Goal: Task Accomplishment & Management: Manage account settings

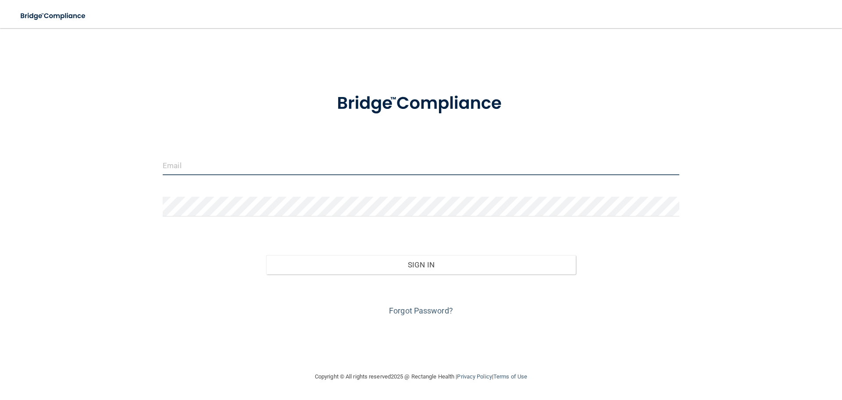
click at [210, 166] on input "email" at bounding box center [421, 165] width 517 height 20
type input "[EMAIL_ADDRESS][DOMAIN_NAME]"
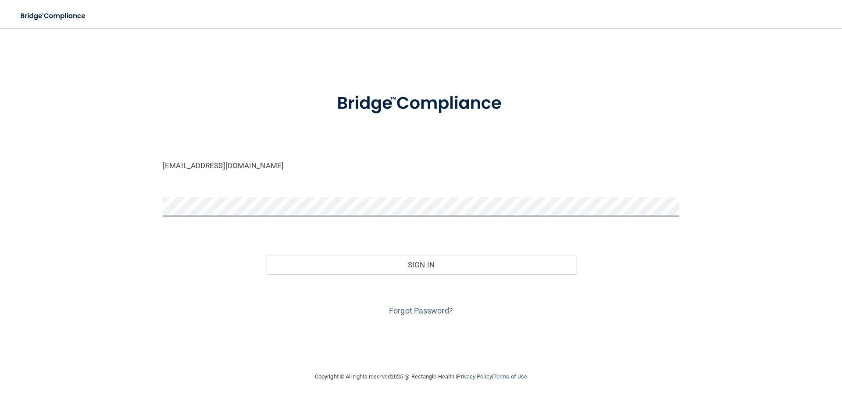
click at [266, 255] on button "Sign In" at bounding box center [421, 264] width 310 height 19
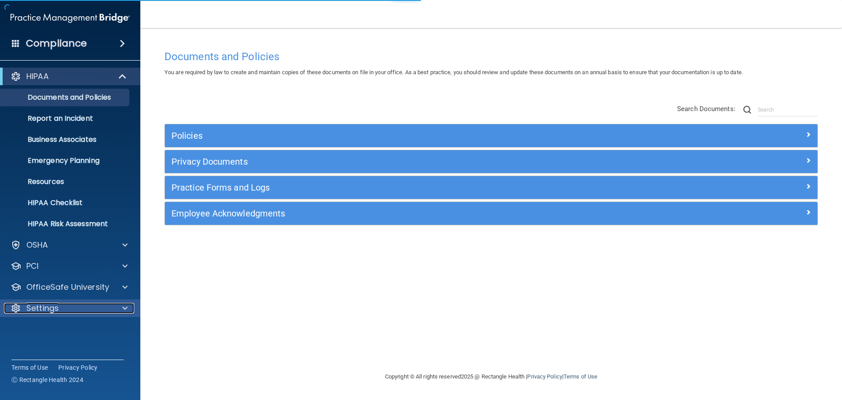
click at [88, 307] on div "Settings" at bounding box center [58, 308] width 109 height 11
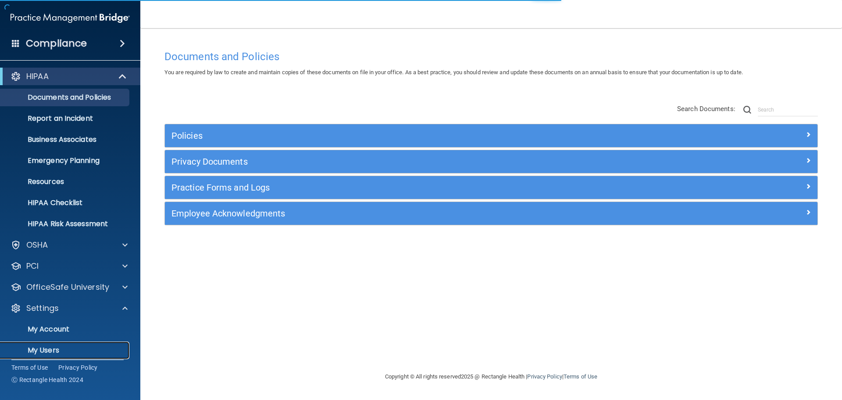
click at [68, 347] on p "My Users" at bounding box center [66, 350] width 120 height 9
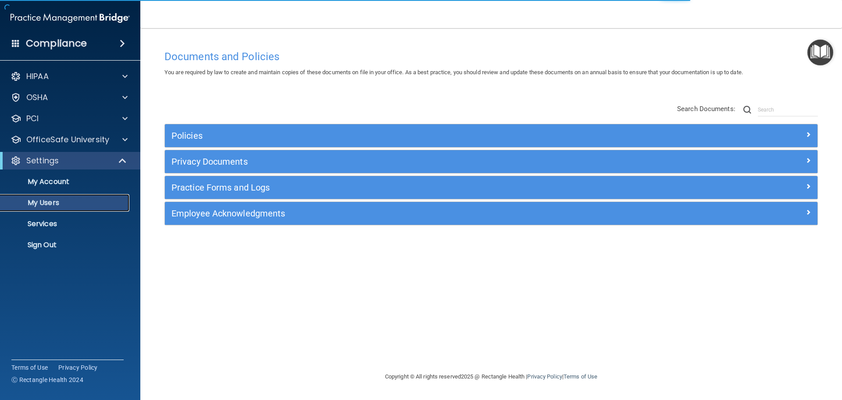
select select "20"
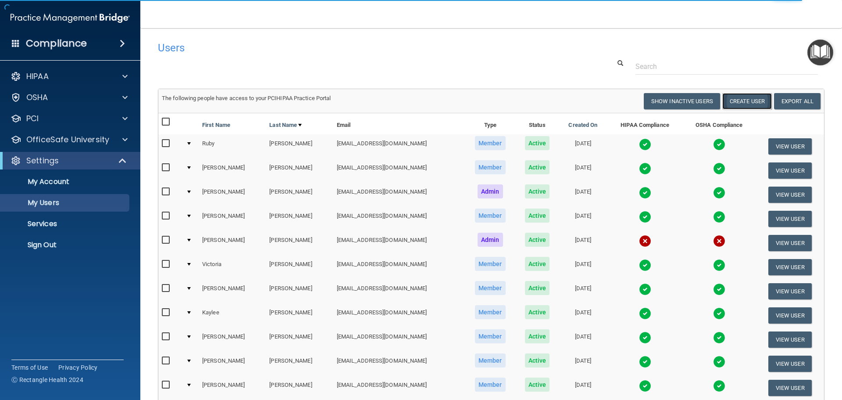
click at [749, 99] on button "Create User" at bounding box center [747, 101] width 50 height 16
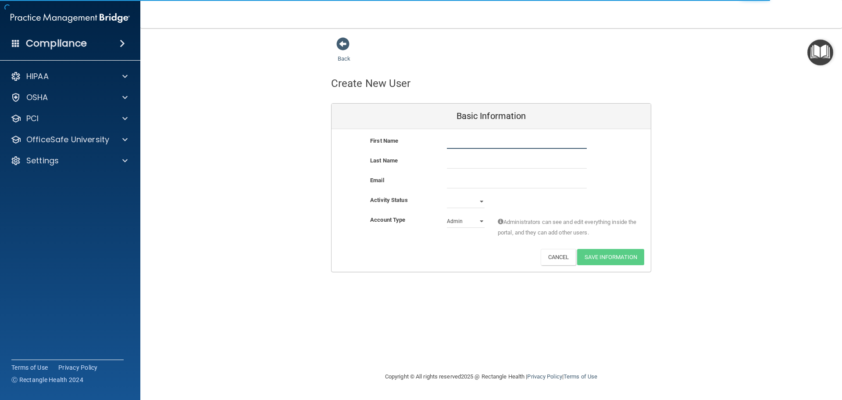
click at [458, 141] on input "text" at bounding box center [517, 142] width 140 height 13
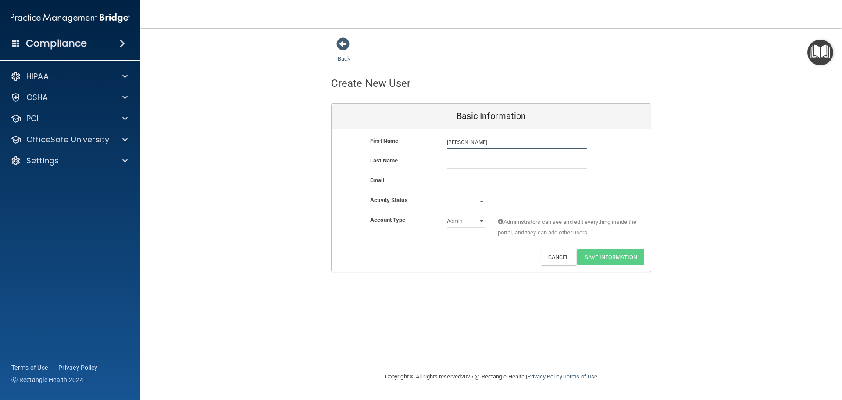
type input "Alysia"
click at [457, 163] on input "text" at bounding box center [517, 161] width 140 height 13
type input "Barron"
click at [450, 179] on input "email" at bounding box center [517, 181] width 140 height 13
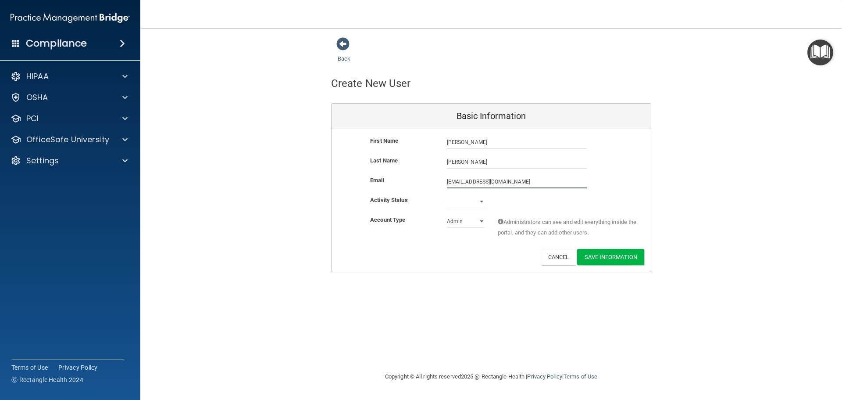
type input "[EMAIL_ADDRESS][DOMAIN_NAME]"
drag, startPoint x: 464, startPoint y: 204, endPoint x: 463, endPoint y: 209, distance: 5.3
click at [464, 204] on select "Active Inactive" at bounding box center [466, 201] width 38 height 13
select select "active"
click at [447, 196] on select "Active Inactive" at bounding box center [466, 202] width 38 height 13
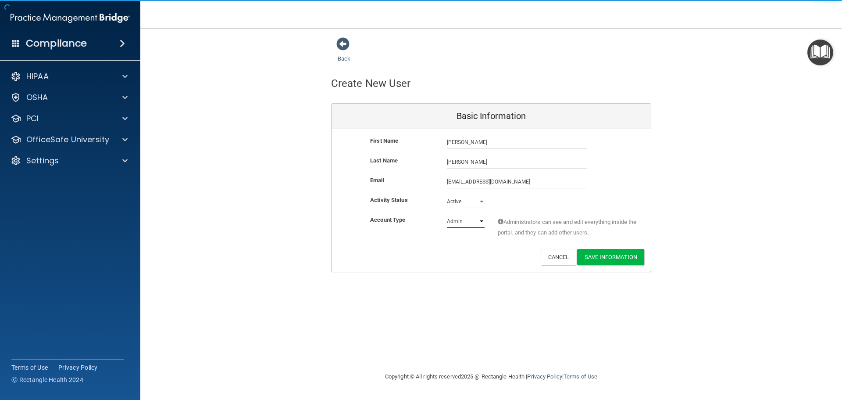
click at [461, 224] on select "Admin Member" at bounding box center [466, 220] width 38 height 13
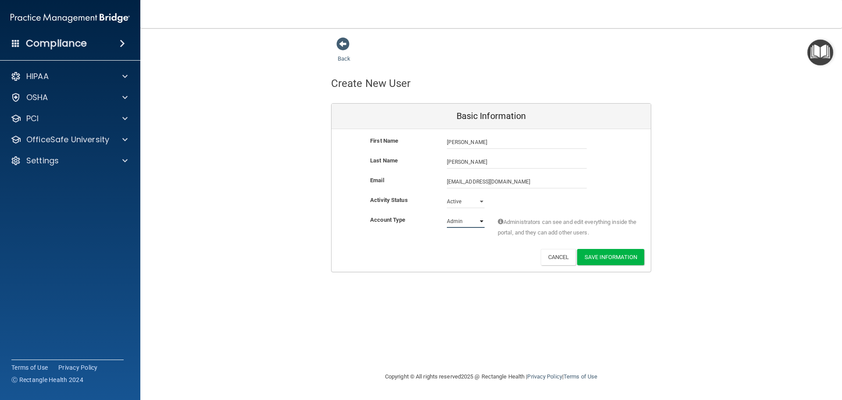
select select "practice_member"
click at [447, 214] on select "Admin Member" at bounding box center [466, 220] width 38 height 13
click at [612, 259] on button "Save Information" at bounding box center [610, 257] width 67 height 16
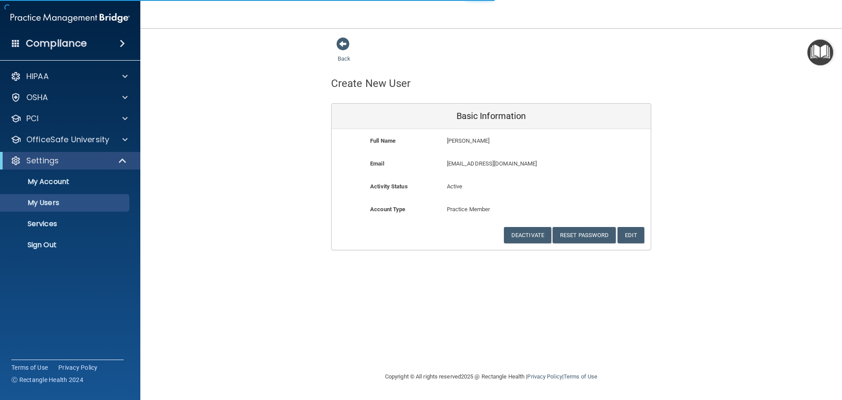
select select "20"
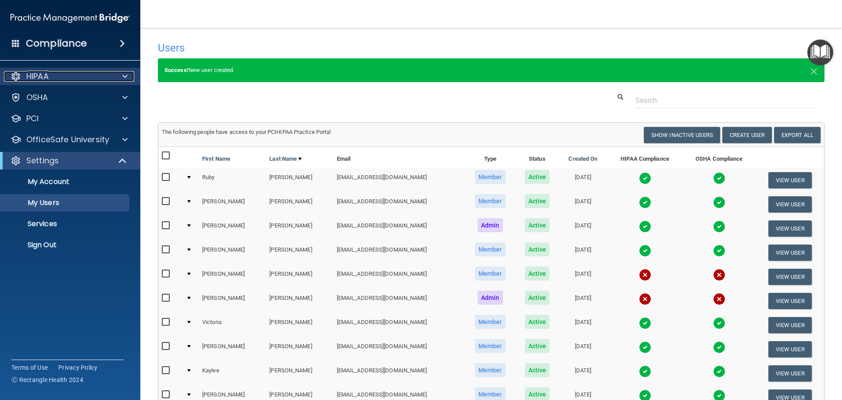
click at [70, 72] on div "HIPAA" at bounding box center [58, 76] width 109 height 11
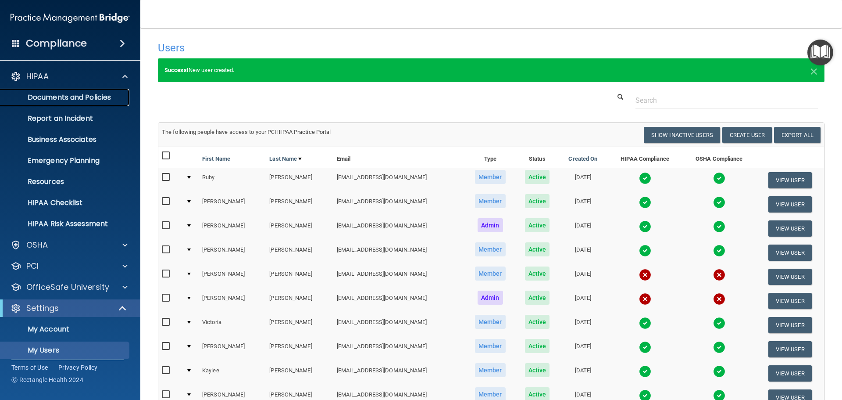
click at [95, 100] on p "Documents and Policies" at bounding box center [66, 97] width 120 height 9
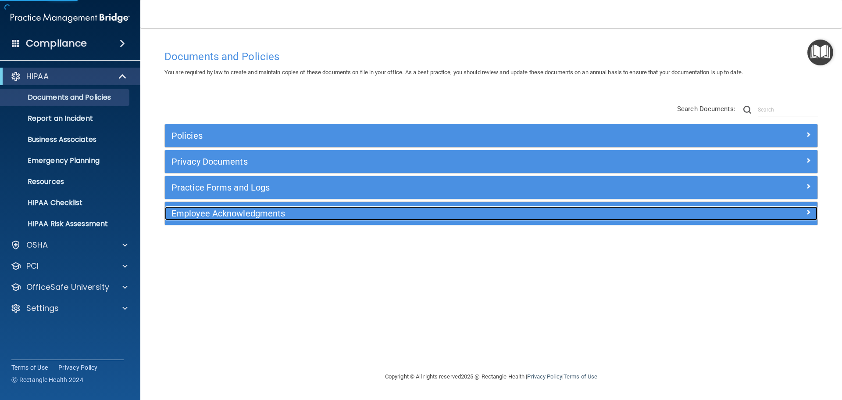
click at [250, 213] on h5 "Employee Acknowledgments" at bounding box center [409, 213] width 476 height 10
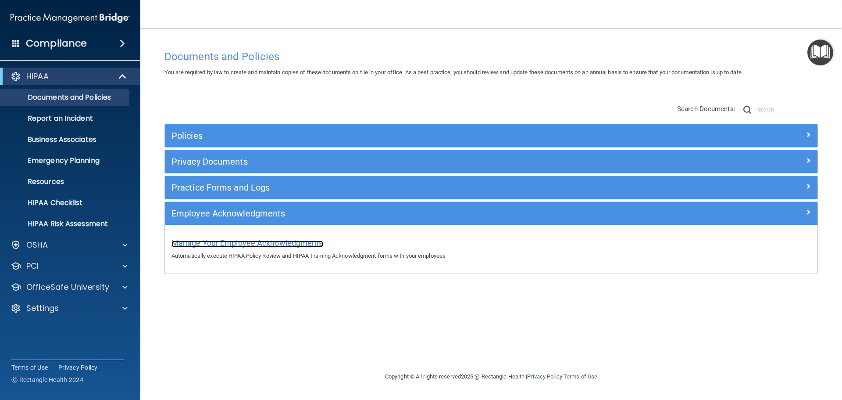
click at [305, 246] on span "Manage Your Employee Acknowledgments" at bounding box center [247, 242] width 152 height 9
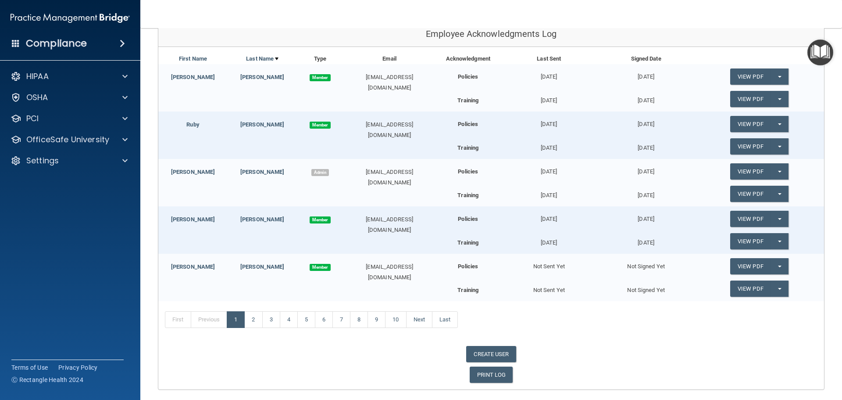
scroll to position [137, 0]
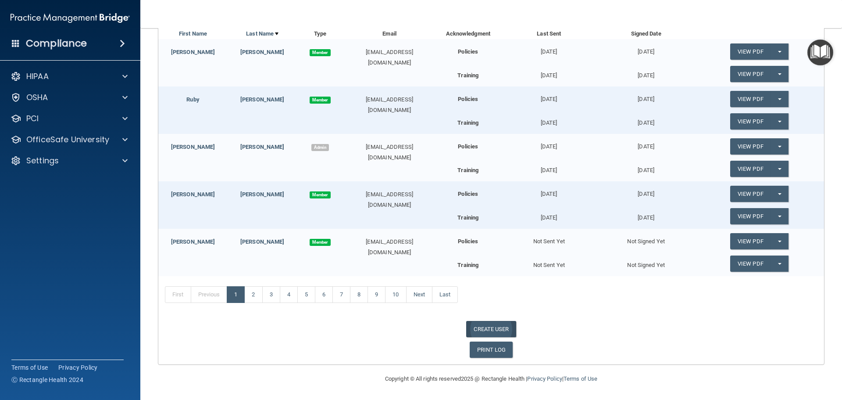
click at [487, 333] on link "CREATE USER" at bounding box center [491, 329] width 50 height 16
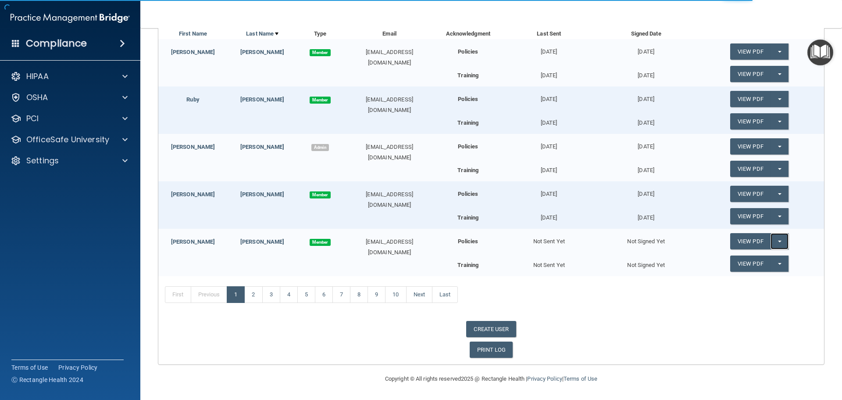
click at [777, 244] on button "Split button!" at bounding box center [780, 241] width 18 height 16
click at [764, 259] on link "Send Acknowledgment" at bounding box center [768, 258] width 76 height 13
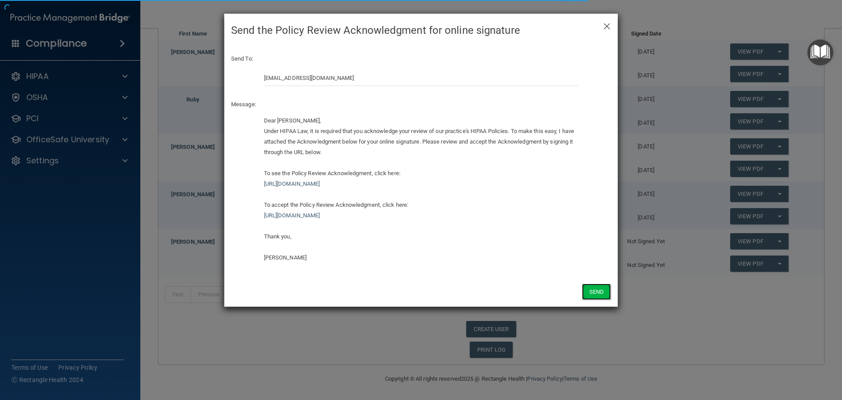
click at [596, 293] on button "Send" at bounding box center [596, 291] width 29 height 16
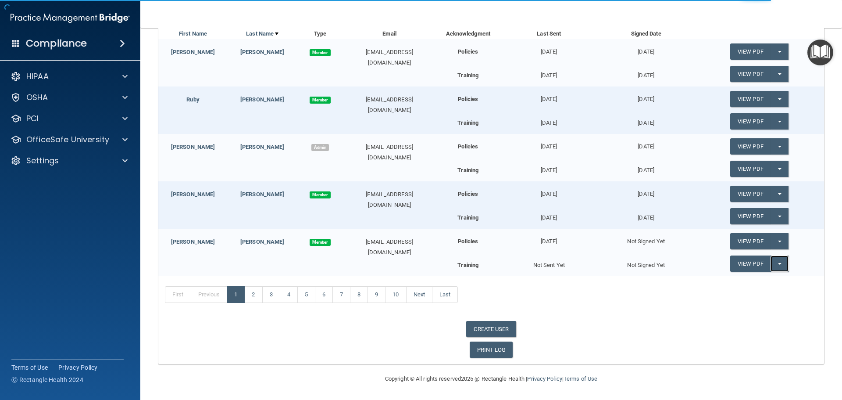
click at [774, 267] on button "Split button!" at bounding box center [780, 263] width 18 height 16
click at [748, 280] on link "Send Acknowledgment PDF" at bounding box center [774, 281] width 88 height 13
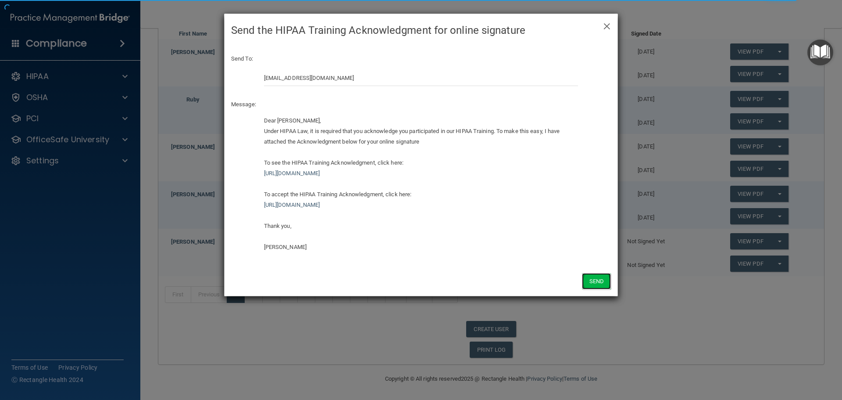
click at [599, 279] on button "Send" at bounding box center [596, 281] width 29 height 16
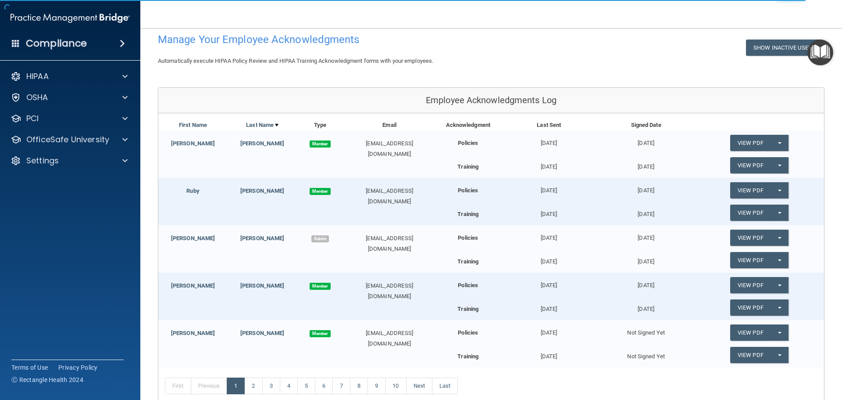
scroll to position [0, 0]
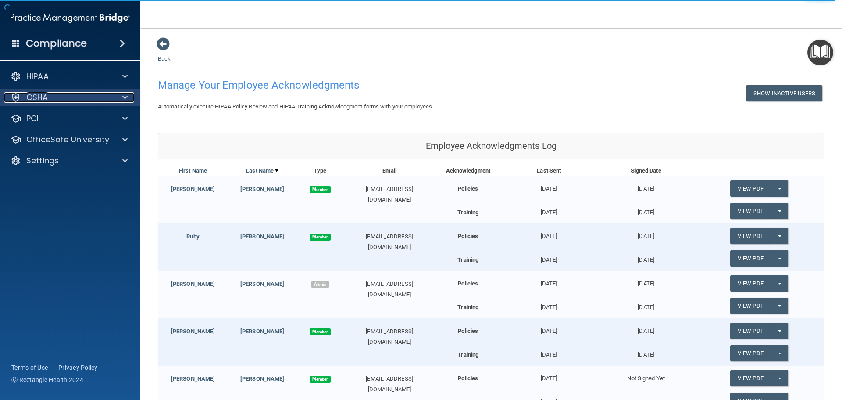
click at [55, 98] on div "OSHA" at bounding box center [58, 97] width 109 height 11
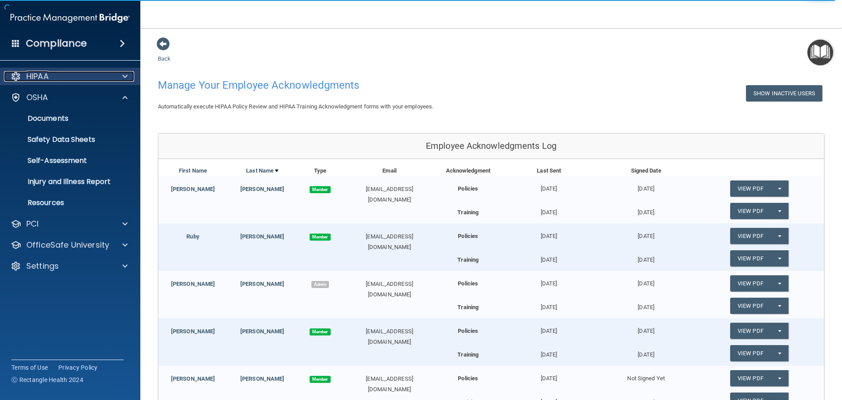
click at [64, 79] on div "HIPAA" at bounding box center [58, 76] width 109 height 11
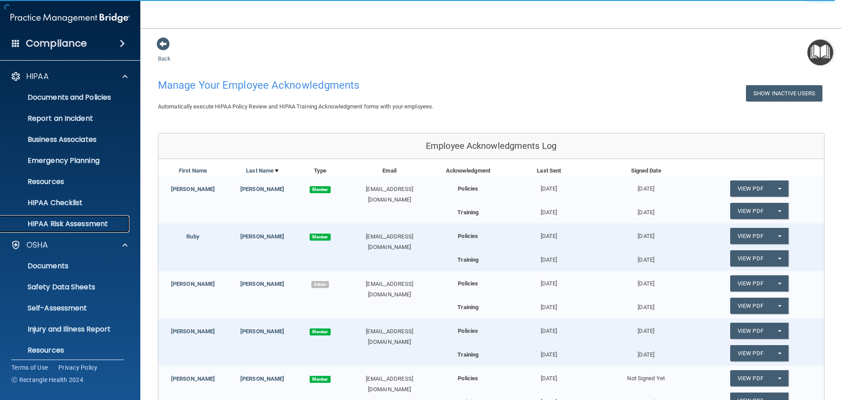
click at [75, 221] on p "HIPAA Risk Assessment" at bounding box center [66, 223] width 120 height 9
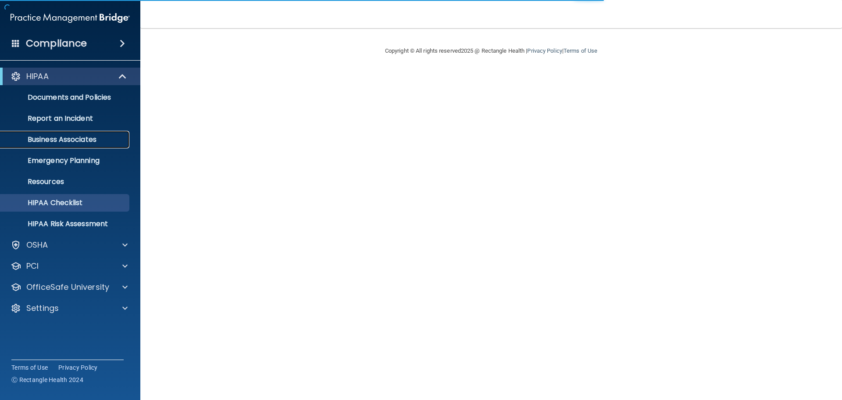
click at [79, 139] on p "Business Associates" at bounding box center [66, 139] width 120 height 9
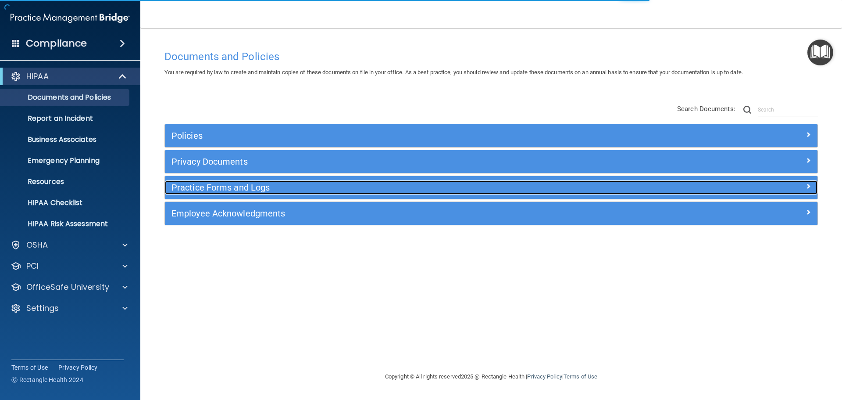
click at [217, 188] on h5 "Practice Forms and Logs" at bounding box center [409, 187] width 476 height 10
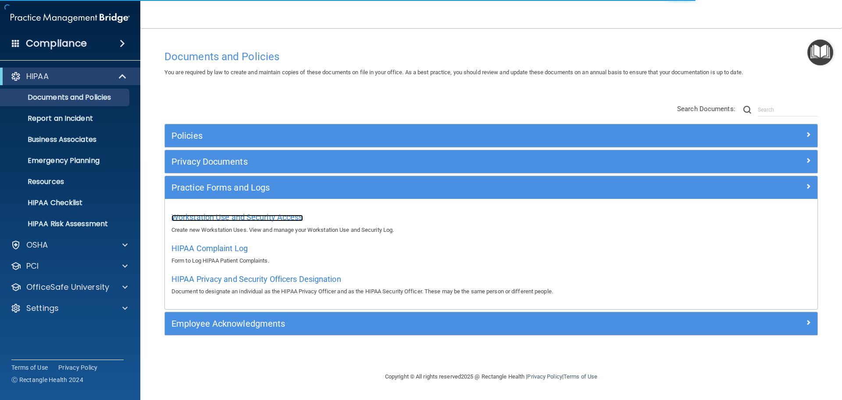
click at [227, 213] on span "Workstation Use and Security Access" at bounding box center [237, 216] width 132 height 9
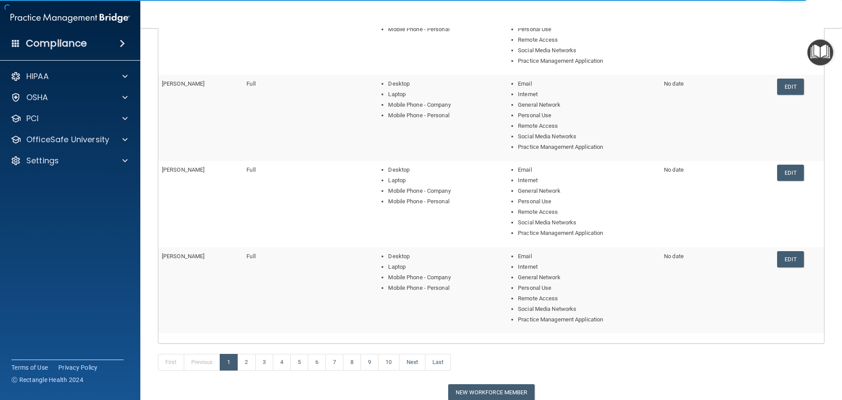
scroll to position [321, 0]
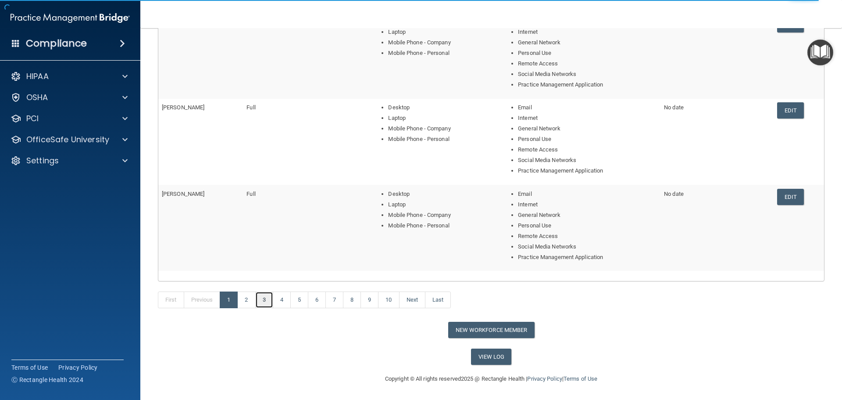
click at [258, 303] on link "3" at bounding box center [264, 299] width 18 height 17
click at [456, 327] on button "New Workforce Member" at bounding box center [491, 329] width 86 height 16
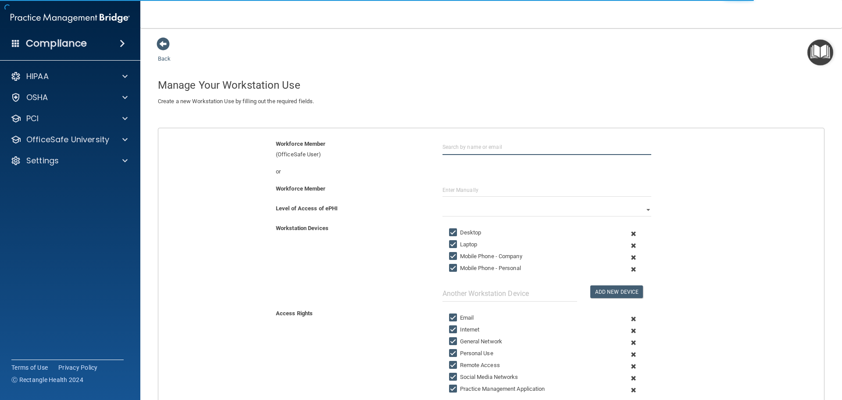
click at [473, 145] on input "text" at bounding box center [547, 147] width 209 height 16
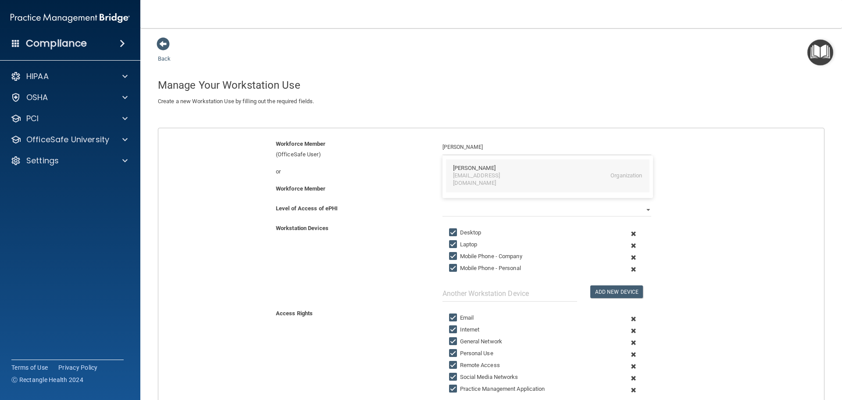
click at [470, 167] on div "[PERSON_NAME]" at bounding box center [474, 167] width 43 height 7
type input "[PERSON_NAME]"
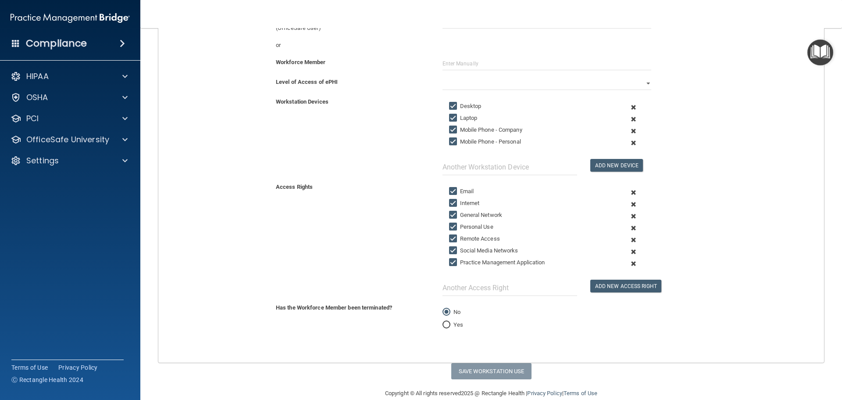
scroll to position [141, 0]
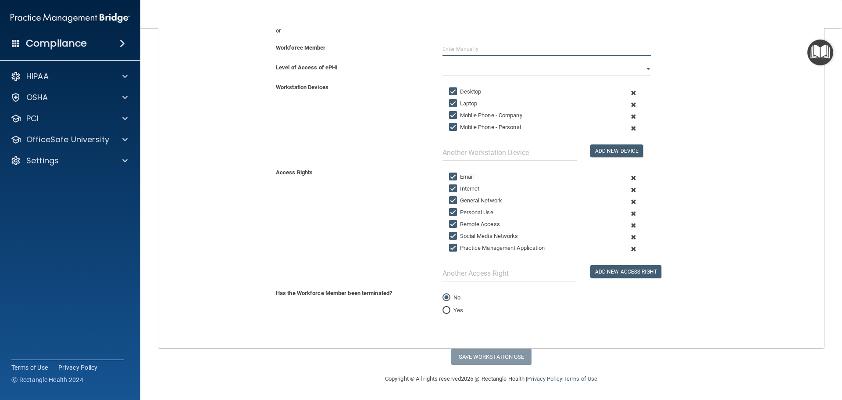
click at [480, 49] on input "text" at bounding box center [547, 49] width 209 height 13
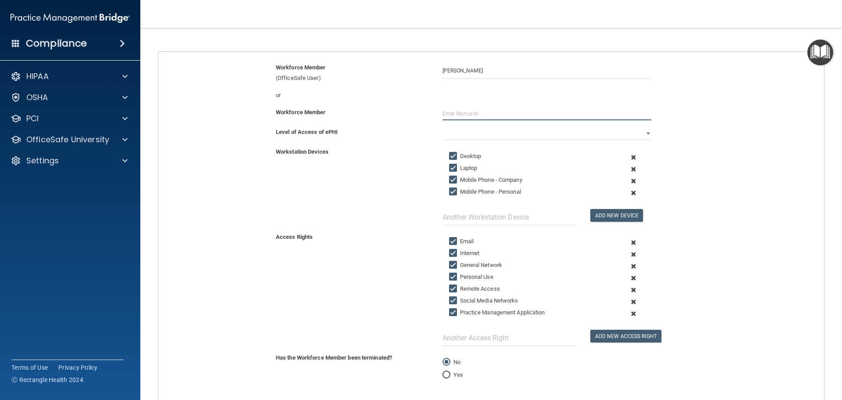
scroll to position [68, 0]
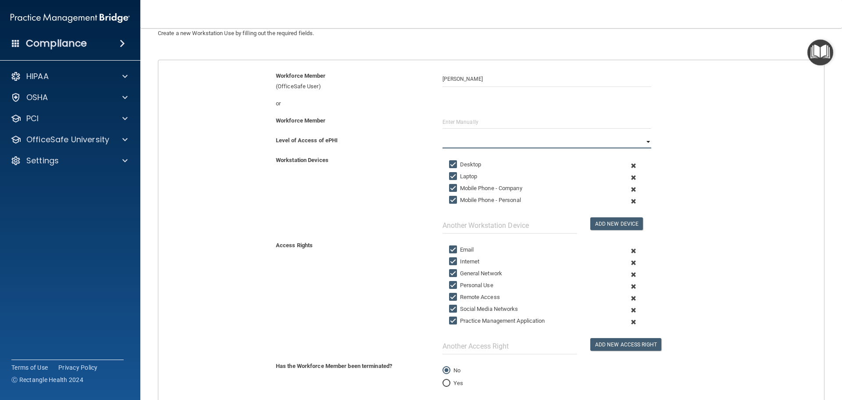
click at [531, 138] on select "Full Limited None" at bounding box center [547, 141] width 209 height 13
click at [443, 135] on select "Full Limited None" at bounding box center [547, 141] width 209 height 13
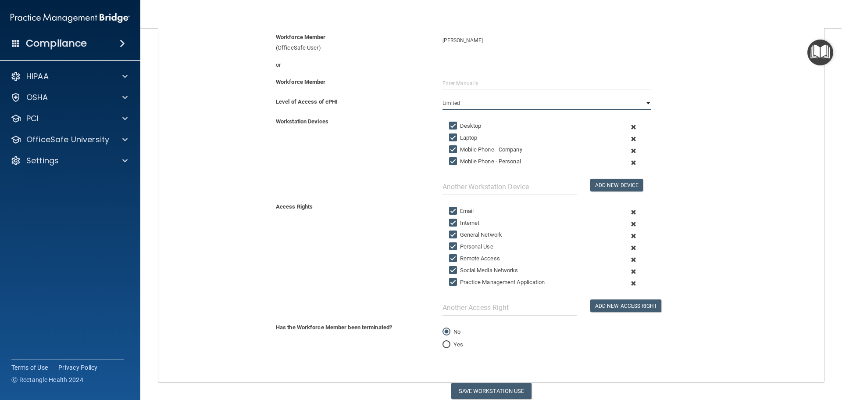
scroll to position [141, 0]
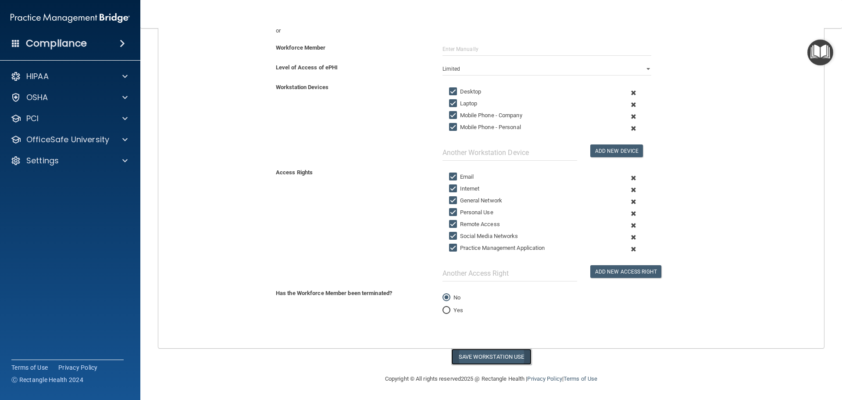
click at [496, 359] on button "Save Workstation Use" at bounding box center [491, 356] width 80 height 16
select select "? string:Full ?"
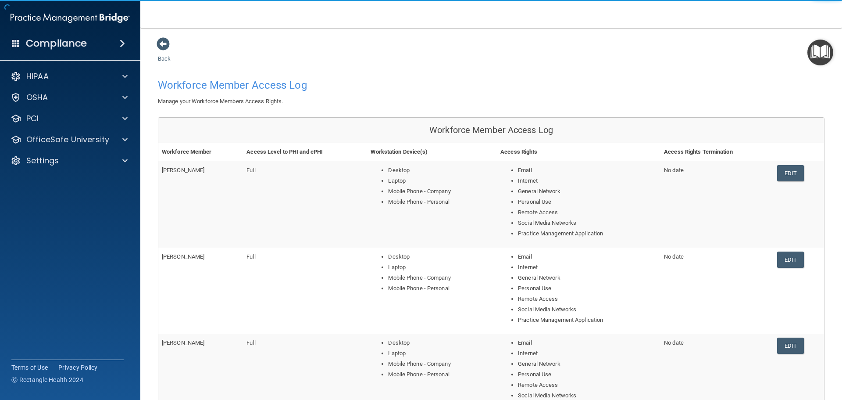
click at [469, 71] on div "Back Workforce Member Access Log Manage your Workforce Members Access Rights. W…" at bounding box center [491, 361] width 667 height 649
